Goal: Information Seeking & Learning: Learn about a topic

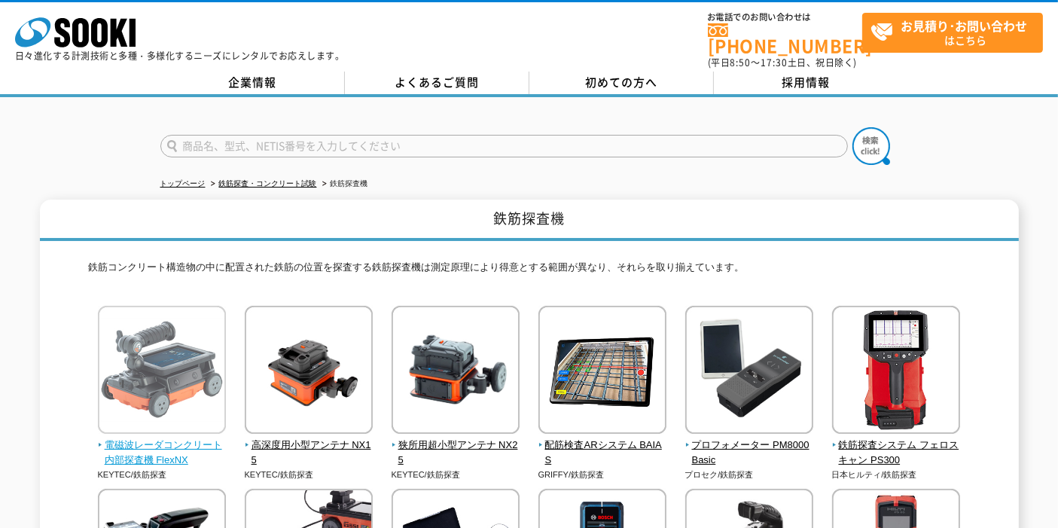
click at [133, 365] on img at bounding box center [162, 372] width 128 height 132
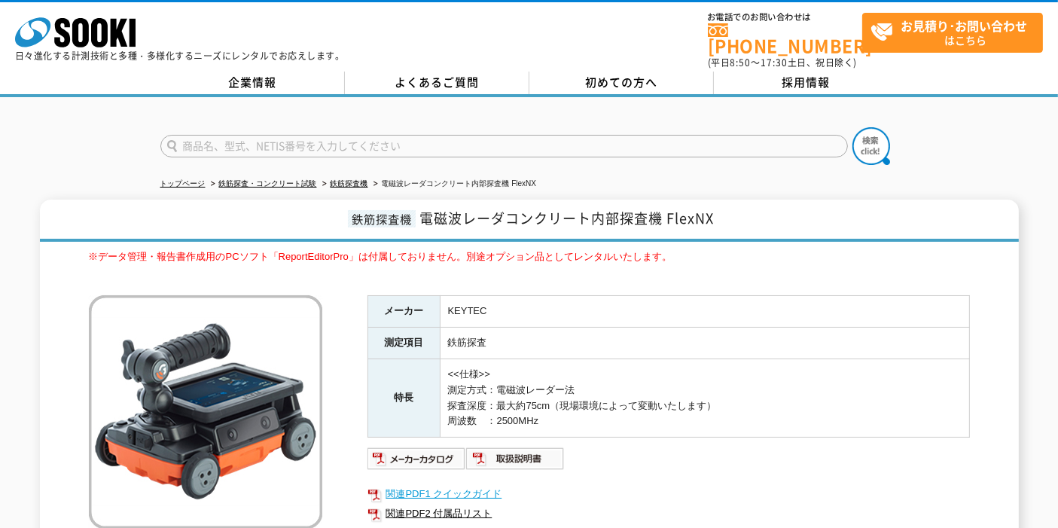
scroll to position [251, 0]
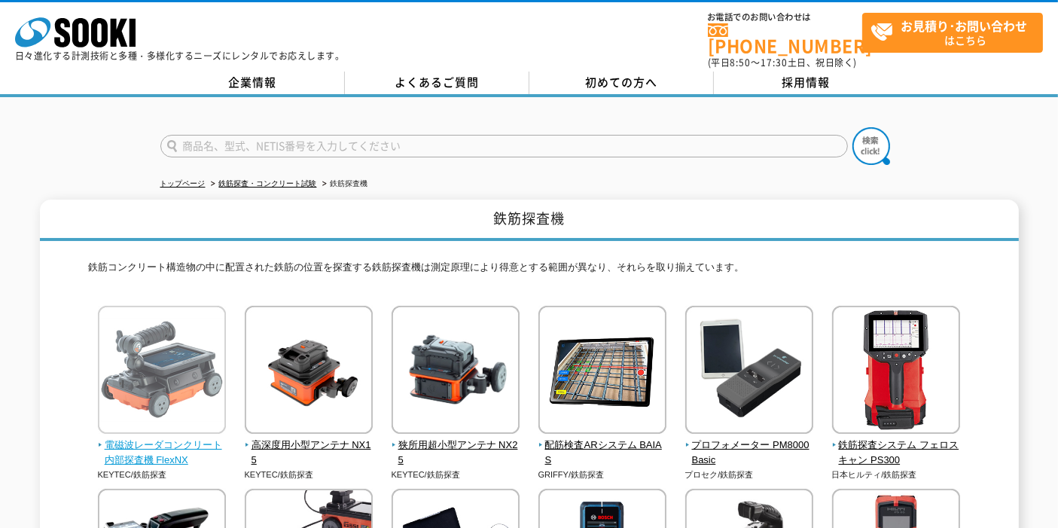
click at [128, 355] on img at bounding box center [162, 372] width 128 height 132
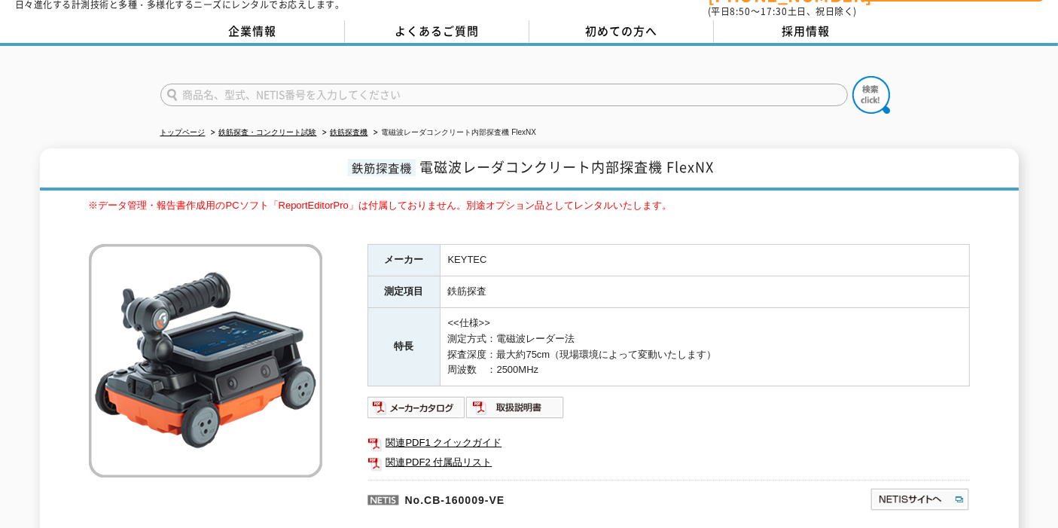
scroll to position [44, 0]
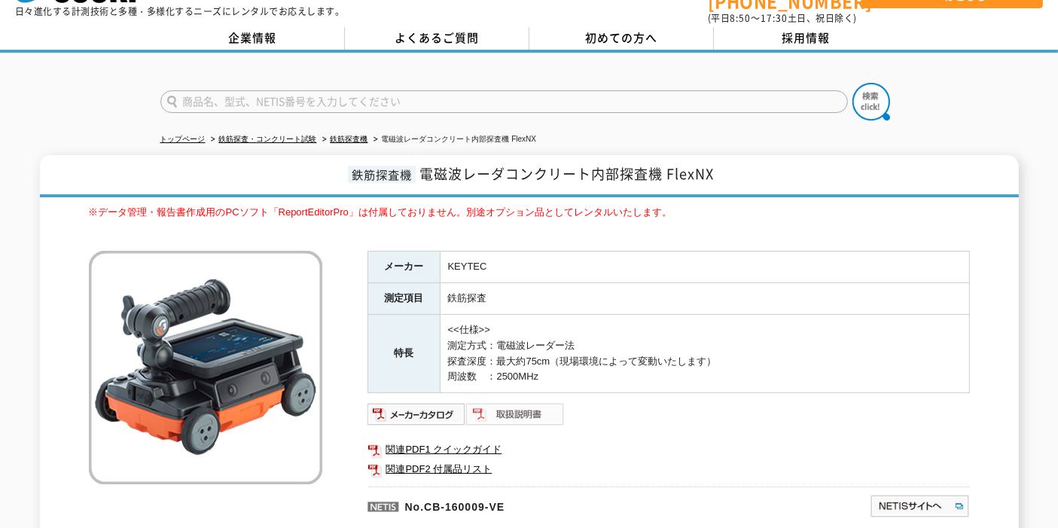
click at [512, 406] on img at bounding box center [515, 414] width 99 height 24
